Goal: Information Seeking & Learning: Learn about a topic

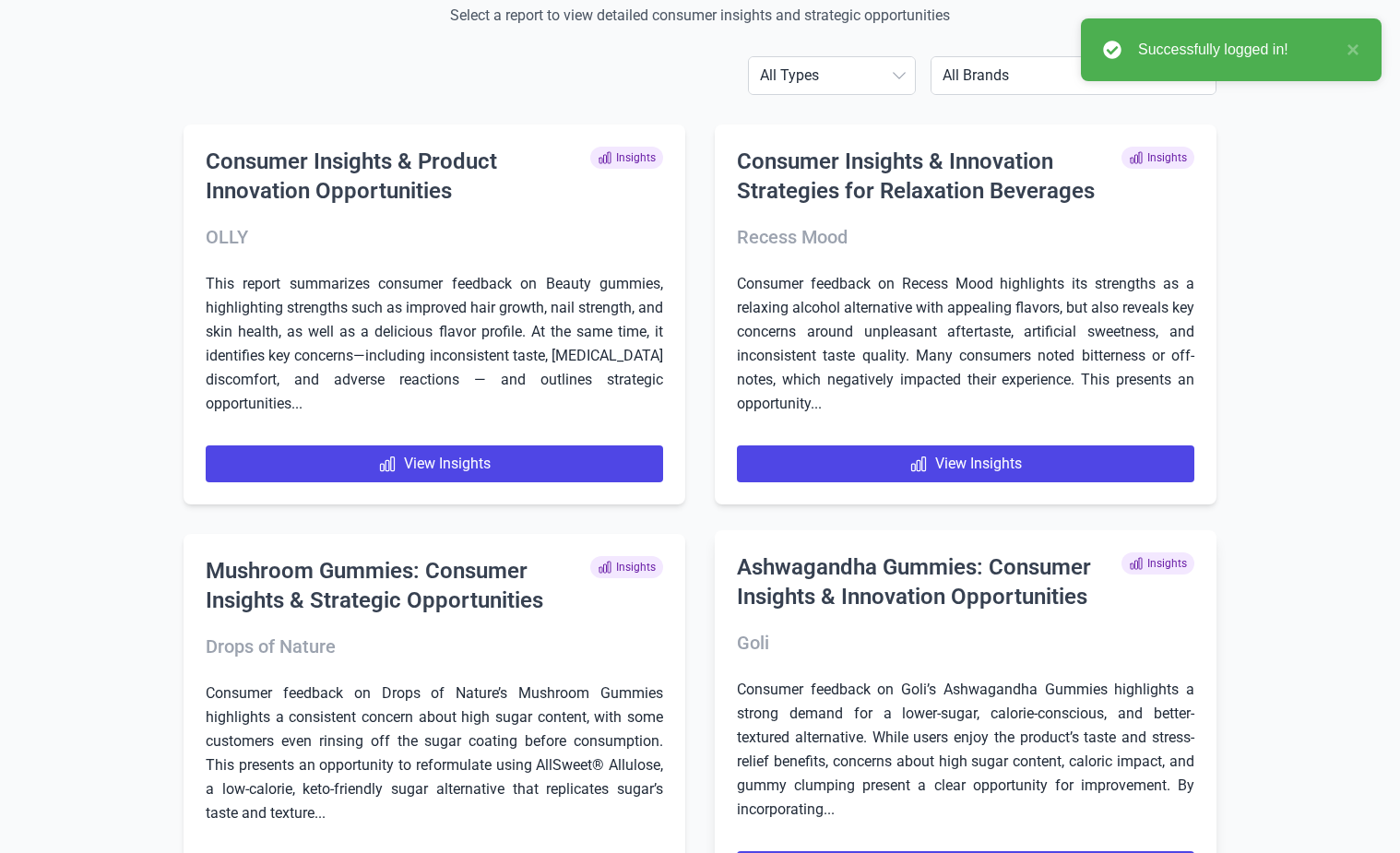
scroll to position [554, 0]
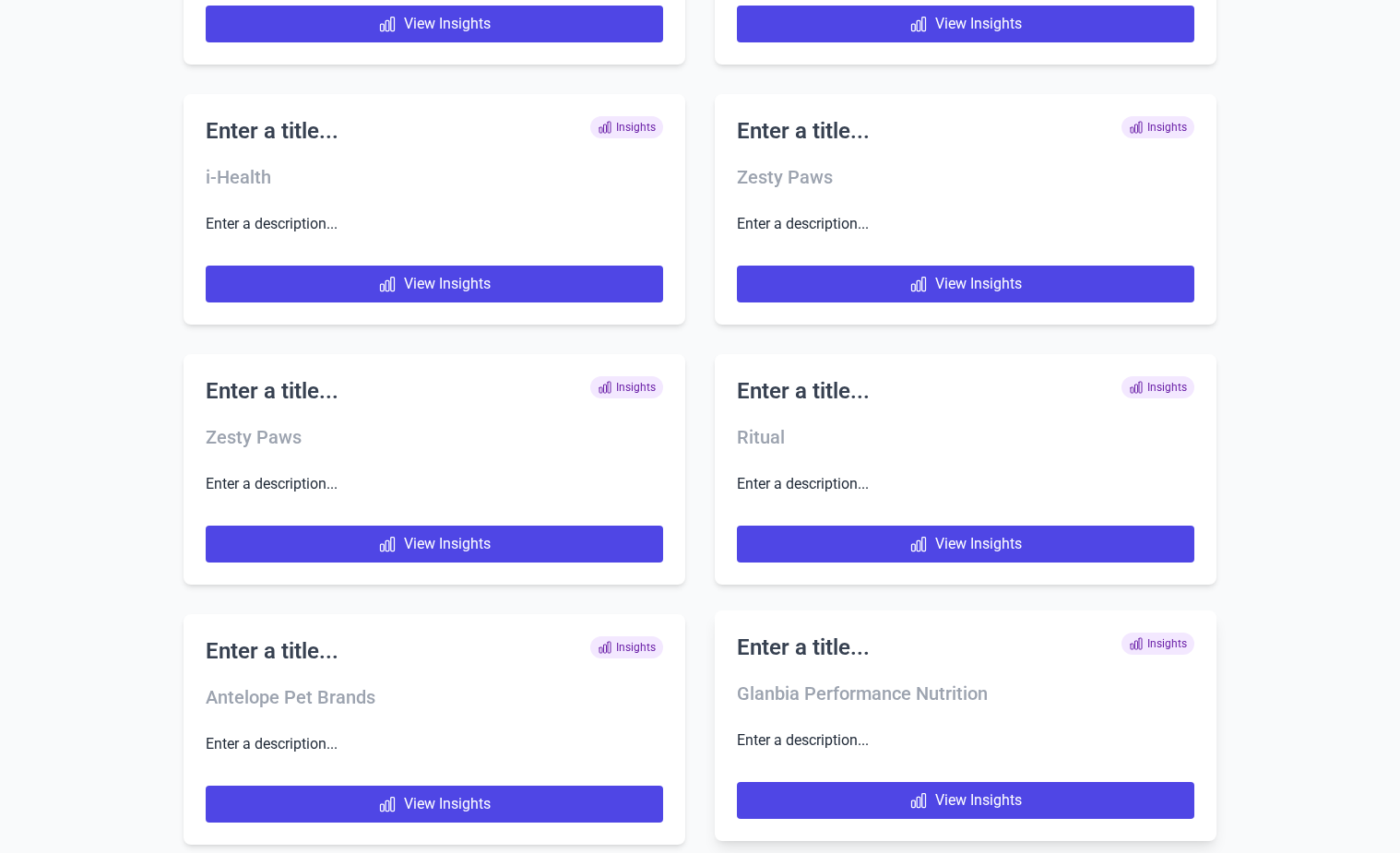
scroll to position [7389, 0]
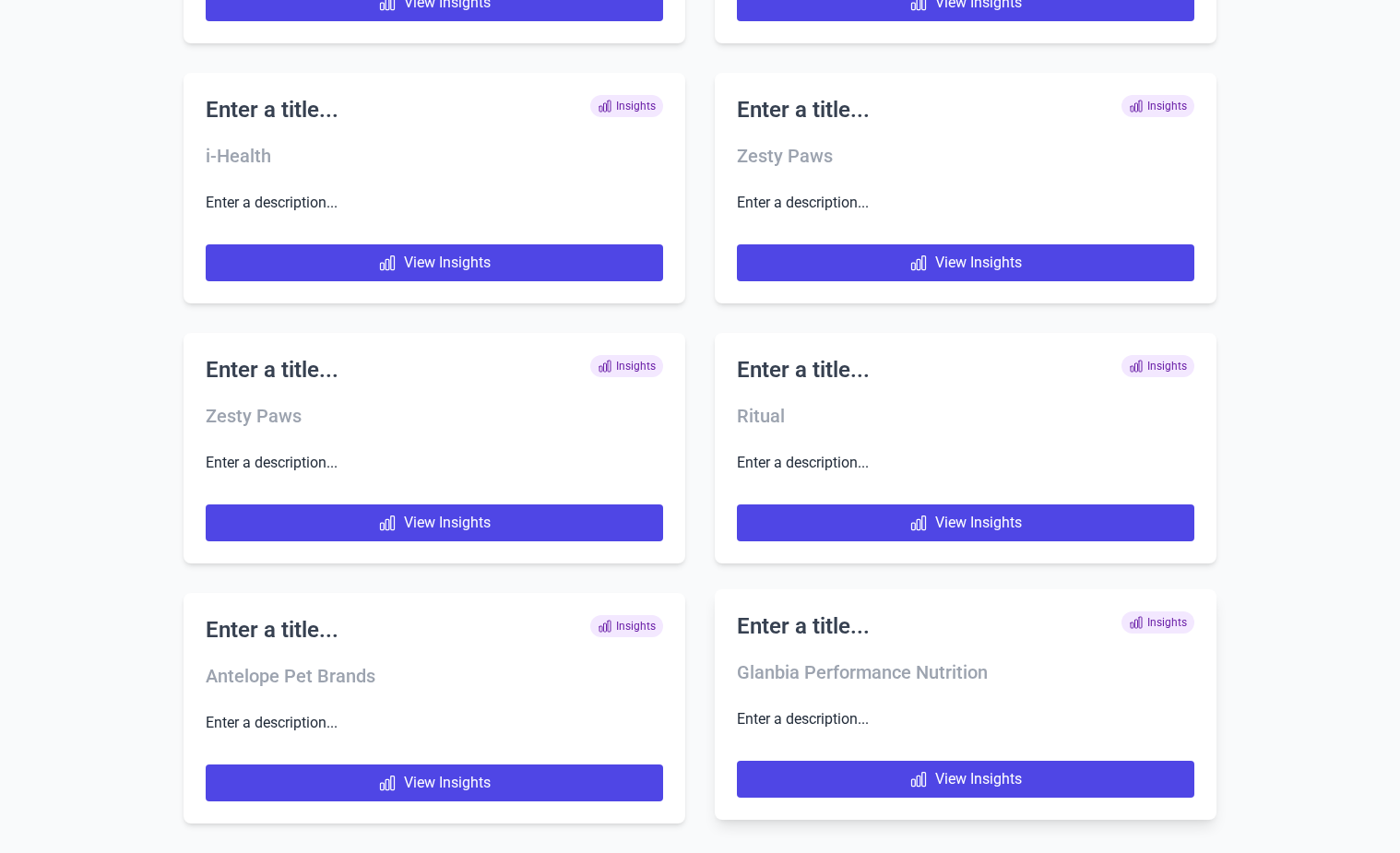
click at [975, 803] on div "Enter a title... Insights Glanbia Performance Nutrition Enter a description... …" at bounding box center [965, 705] width 502 height 231
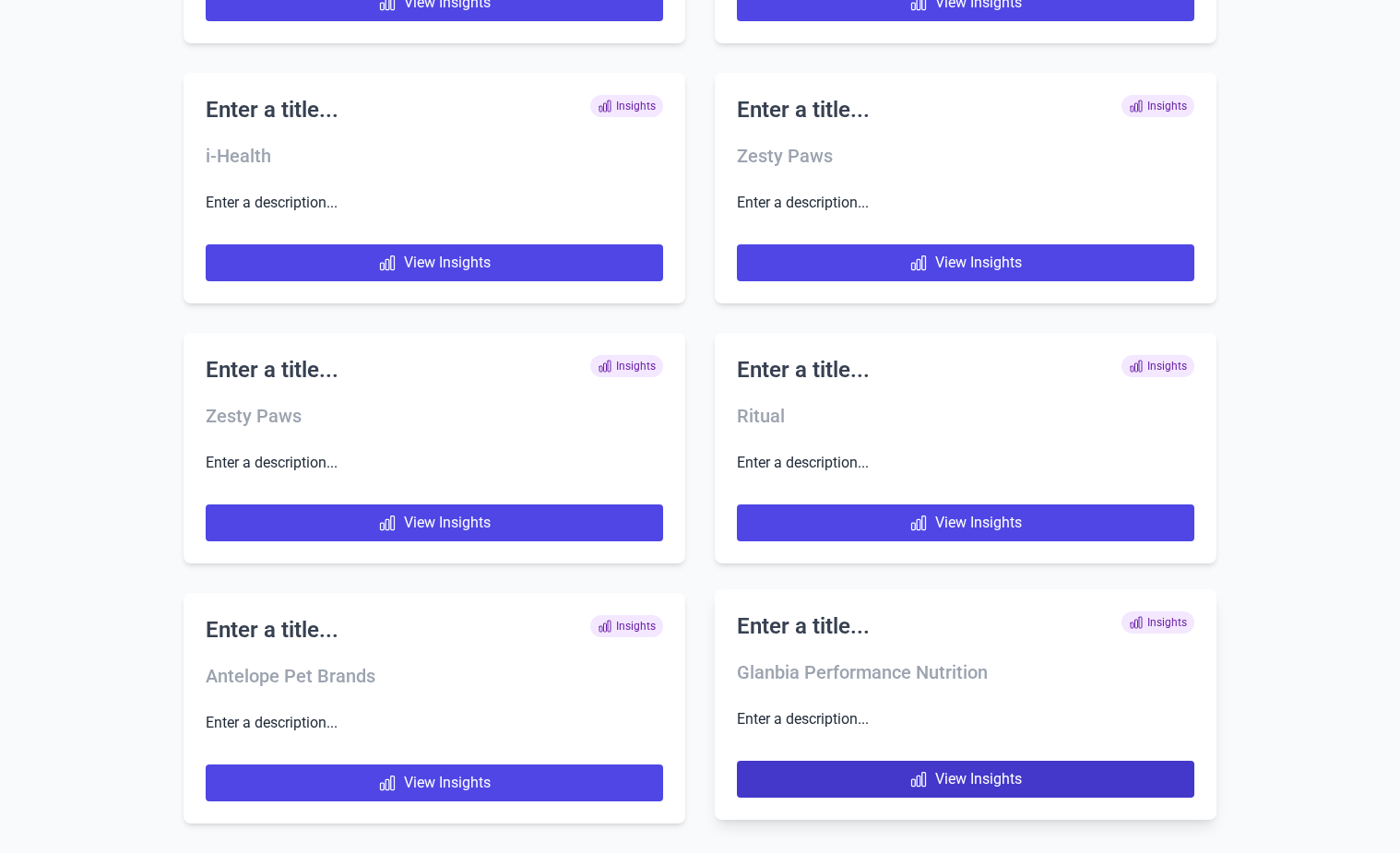
click at [981, 779] on link "View Insights" at bounding box center [966, 780] width 458 height 37
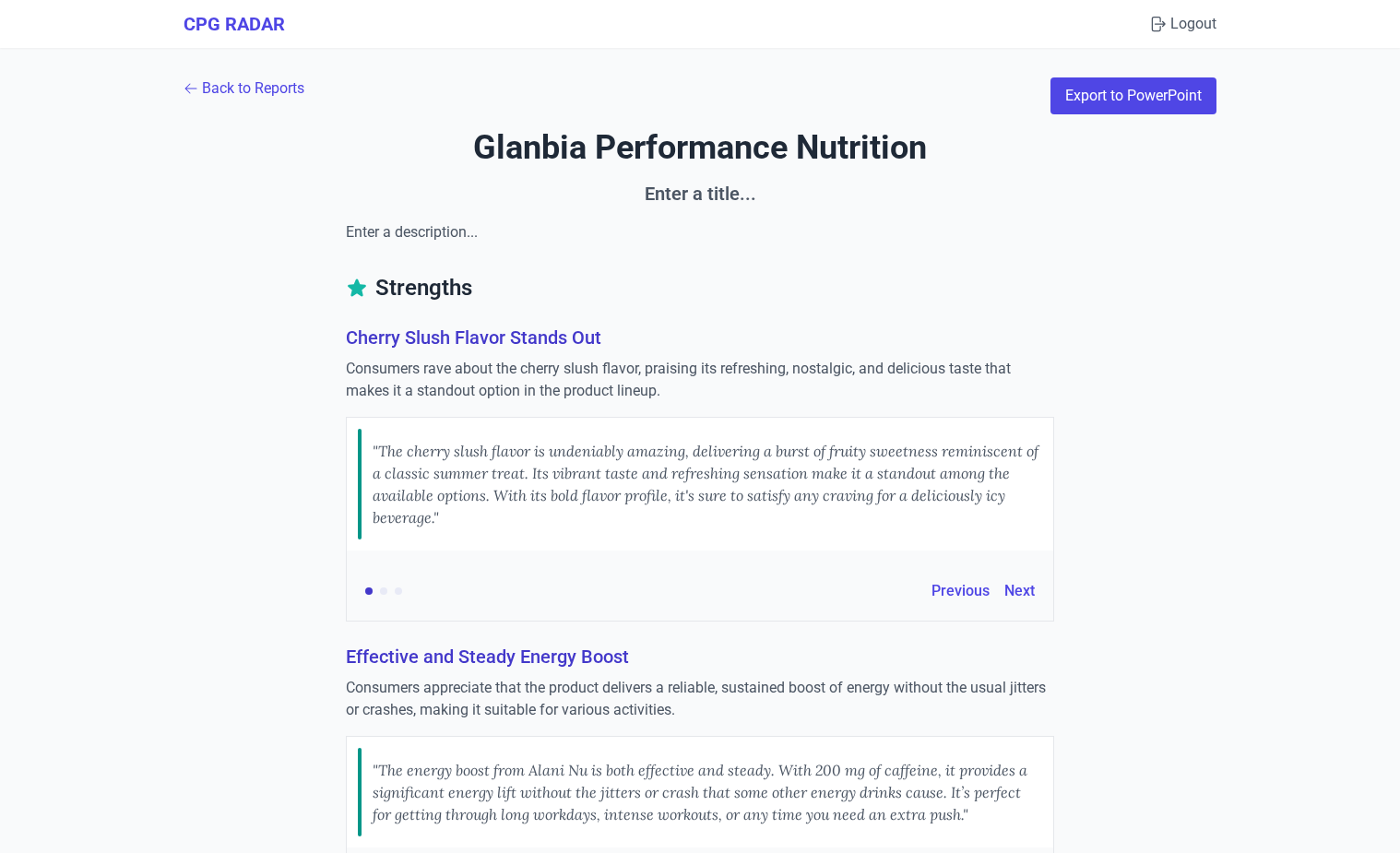
click at [269, 87] on link "Back to Reports" at bounding box center [244, 89] width 121 height 22
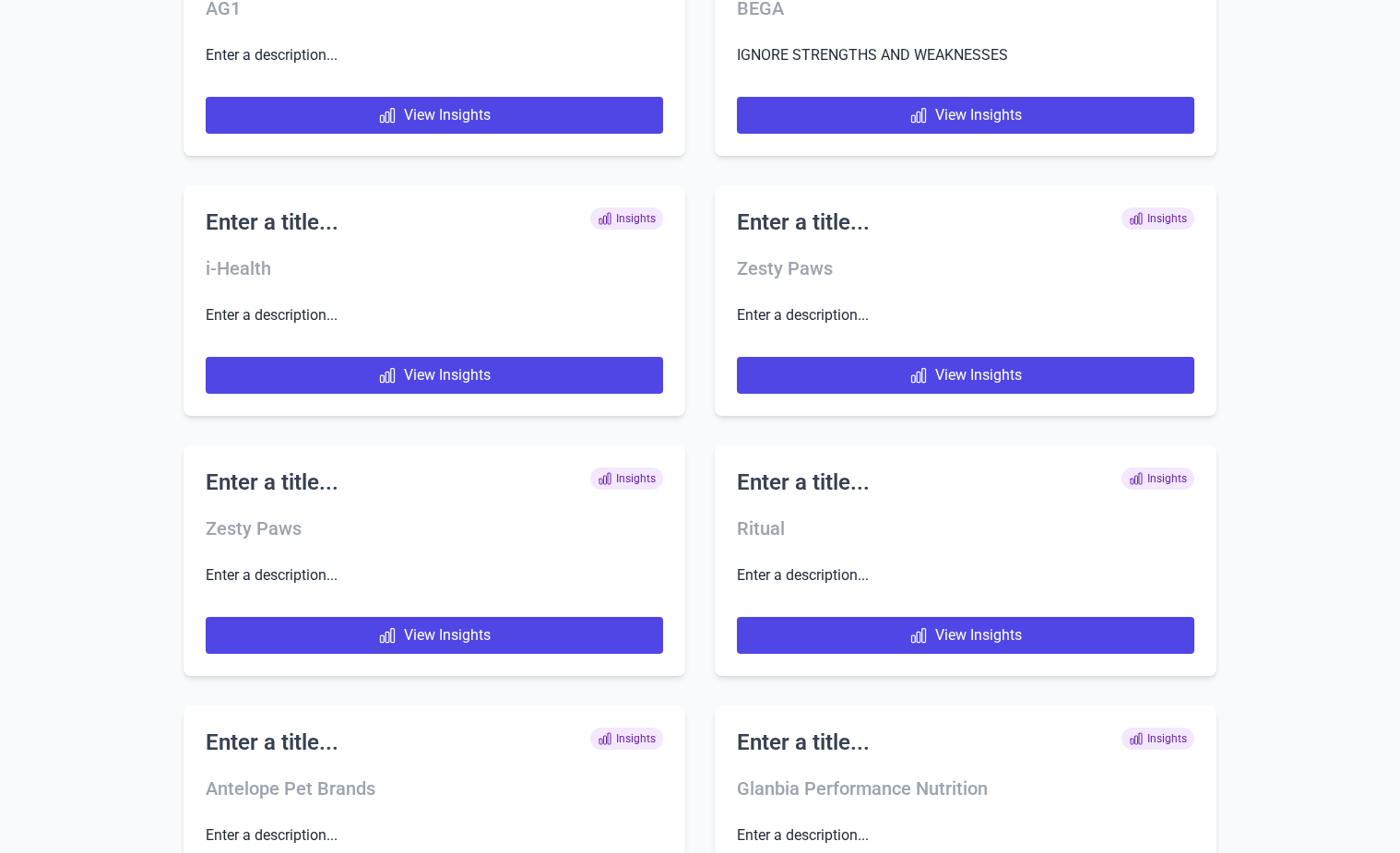
scroll to position [7649, 0]
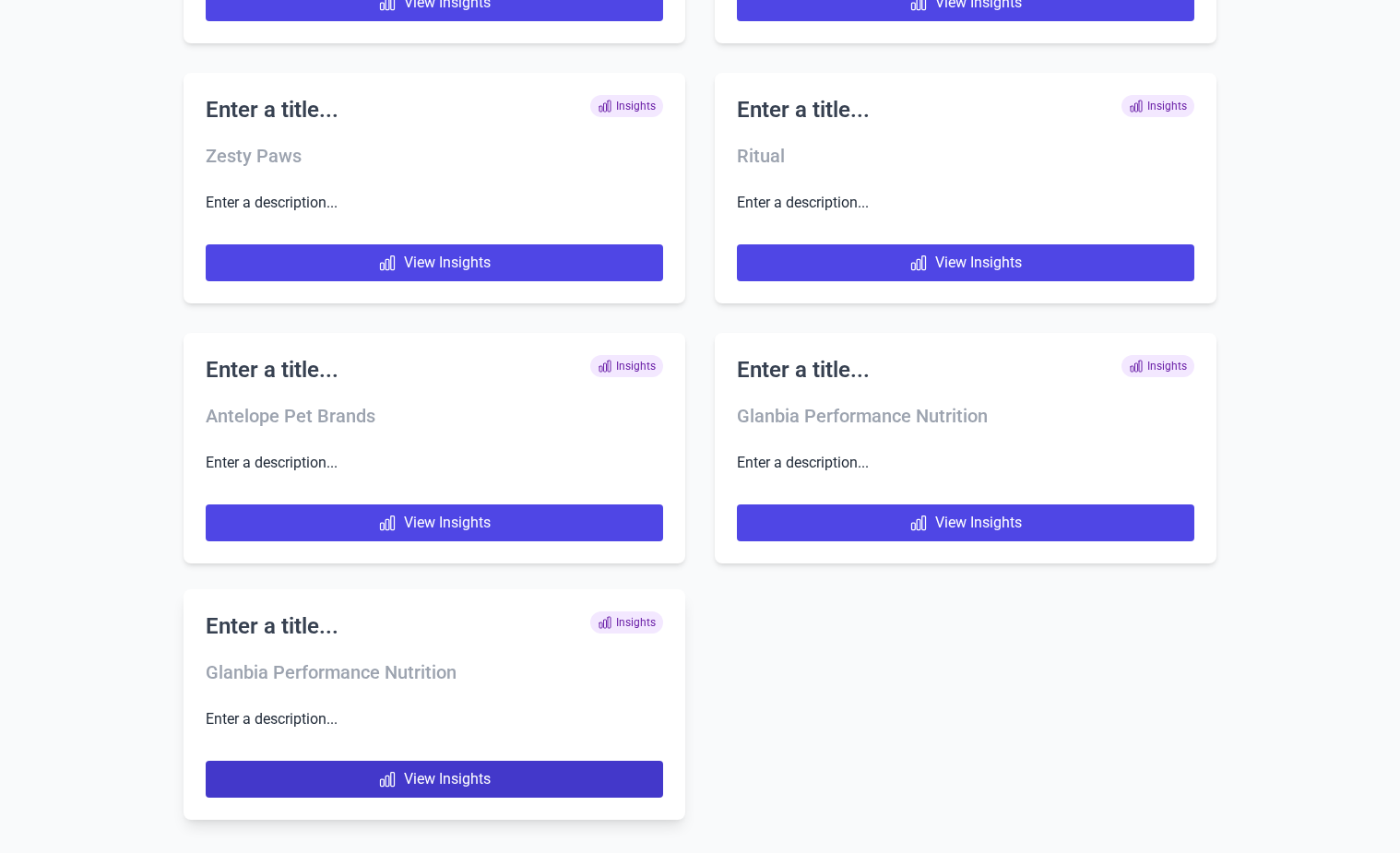
click at [542, 782] on link "View Insights" at bounding box center [435, 780] width 458 height 37
